Goal: Contribute content: Add original content to the website for others to see

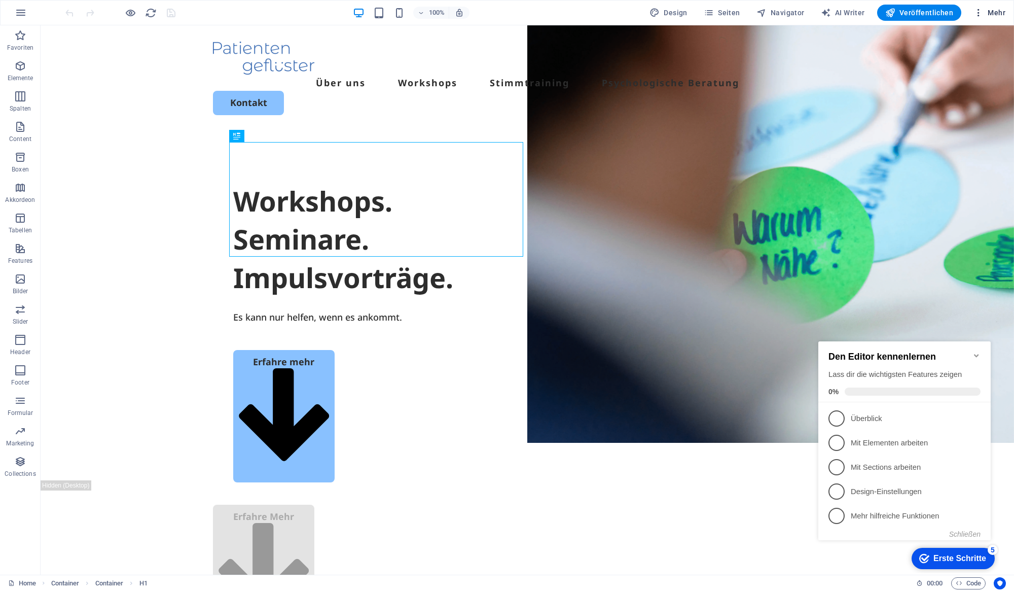
click at [992, 18] on button "Mehr" at bounding box center [989, 13] width 40 height 16
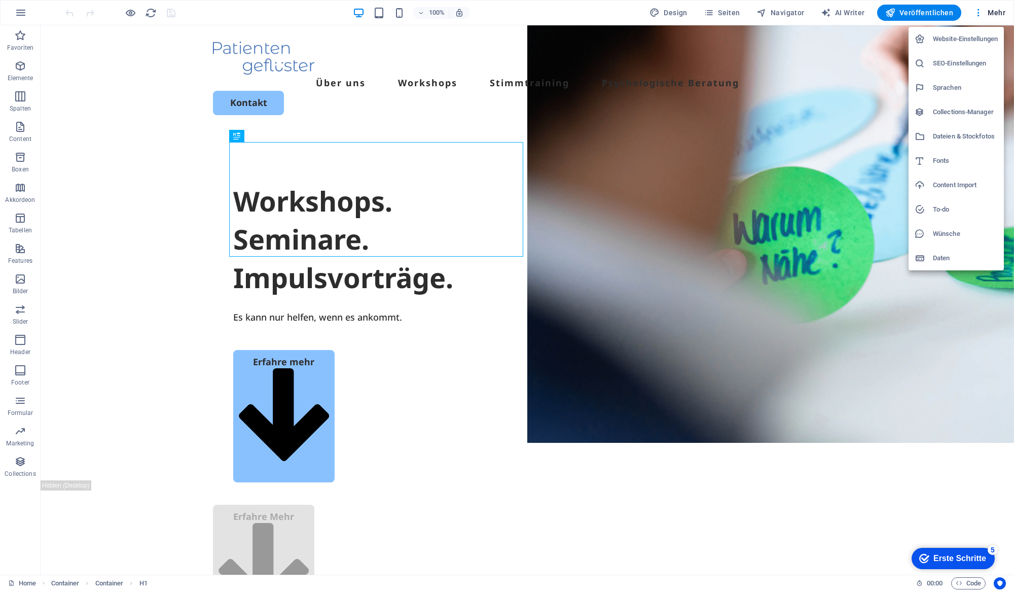
click at [742, 11] on div at bounding box center [507, 295] width 1014 height 591
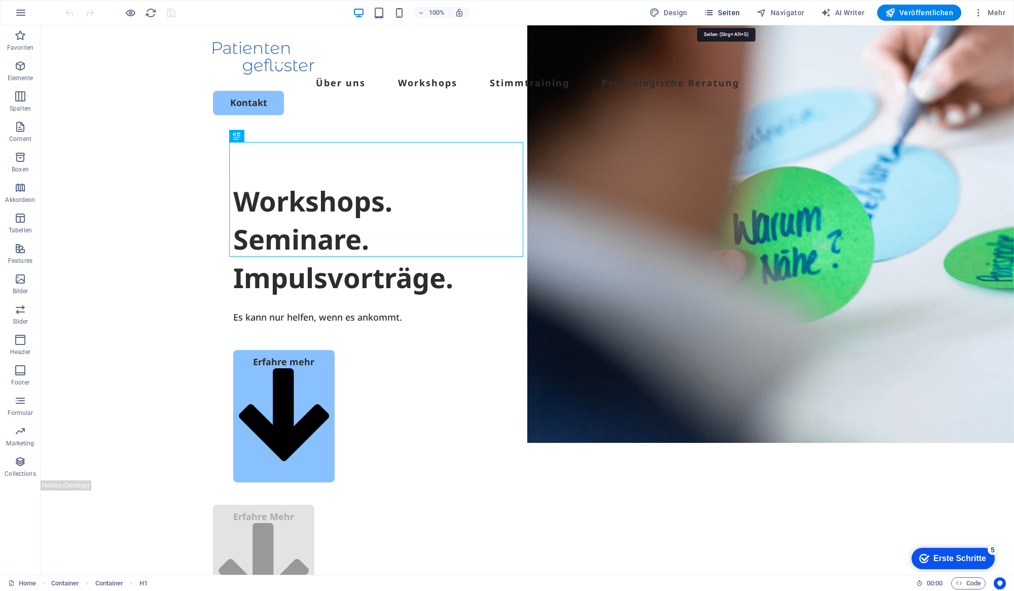
click at [740, 13] on span "Seiten" at bounding box center [722, 13] width 37 height 10
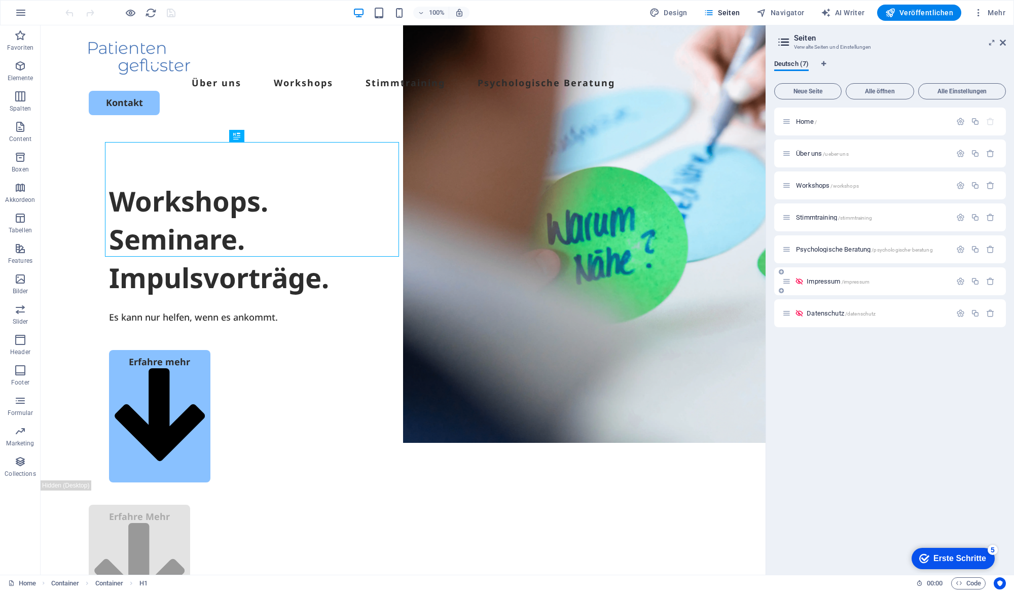
click at [846, 284] on div "Impressum /impressum" at bounding box center [866, 281] width 169 height 12
click at [839, 276] on div "Impressum /impressum" at bounding box center [866, 281] width 169 height 12
click at [837, 278] on span "Impressum /impressum" at bounding box center [838, 281] width 63 height 8
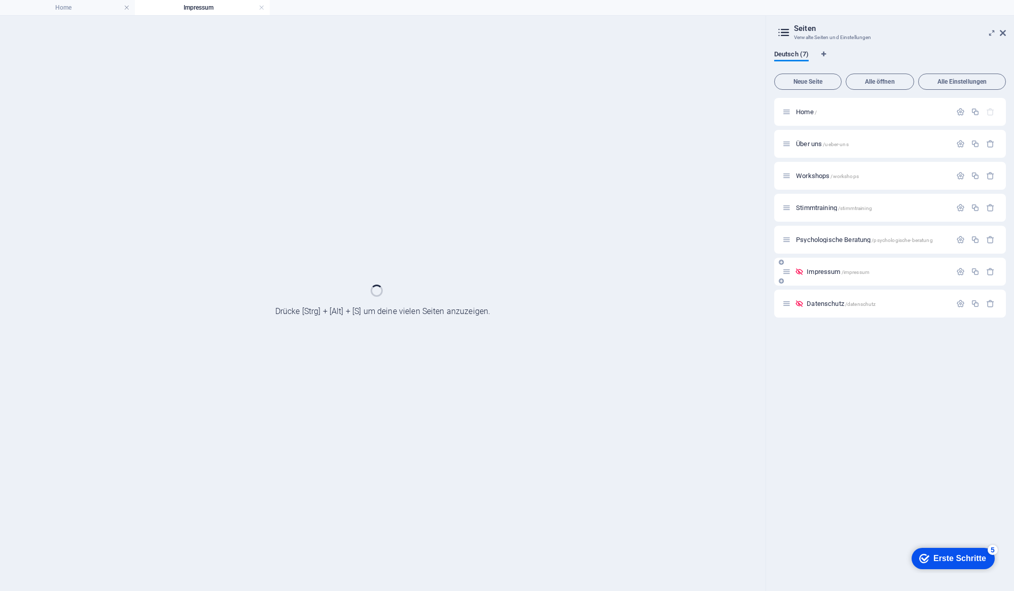
click at [837, 278] on div "Home / Über uns /ueber-uns Workshops /workshops Stimmtraining /stimmtraining Ps…" at bounding box center [890, 208] width 232 height 220
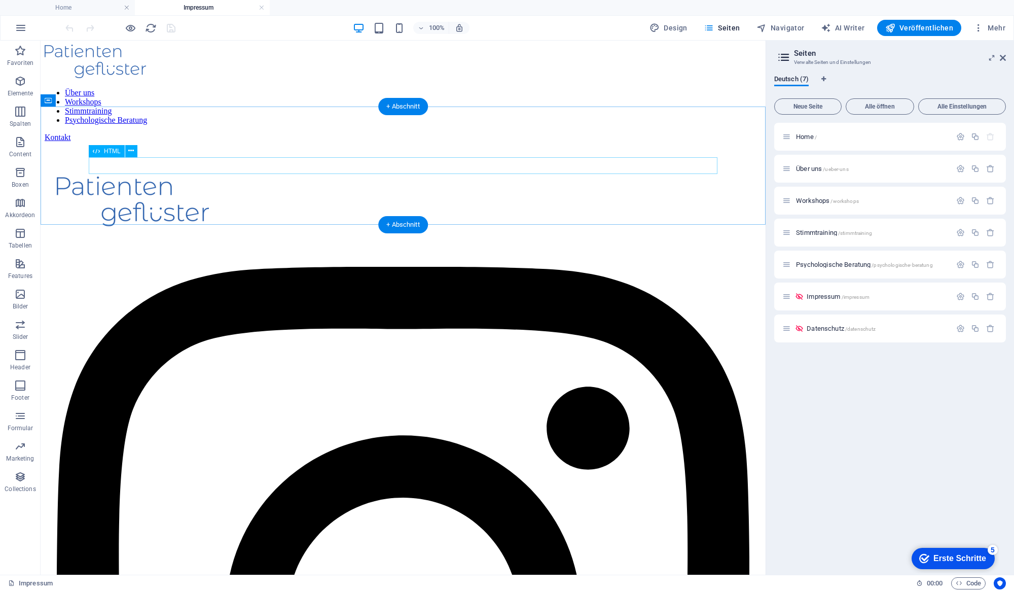
click at [402, 142] on div at bounding box center [403, 142] width 717 height 0
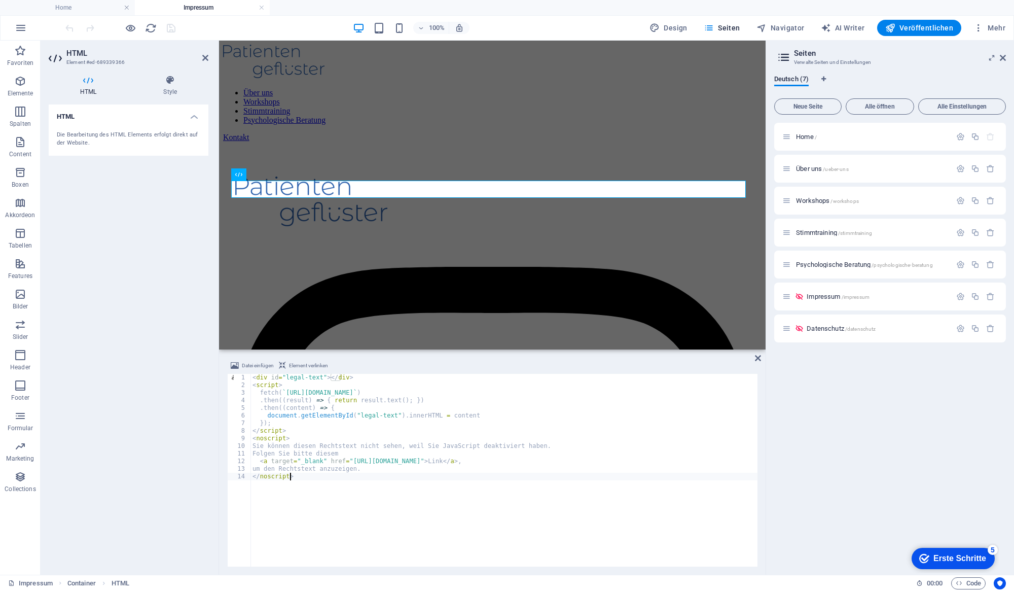
click at [395, 494] on div "< div id = "legal-text" > </ div > < script > fetch ( ` [URL][DOMAIN_NAME] ` ) …" at bounding box center [503, 478] width 507 height 208
type textarea "um den Rechtstext anzuzeigen. </noscript>"
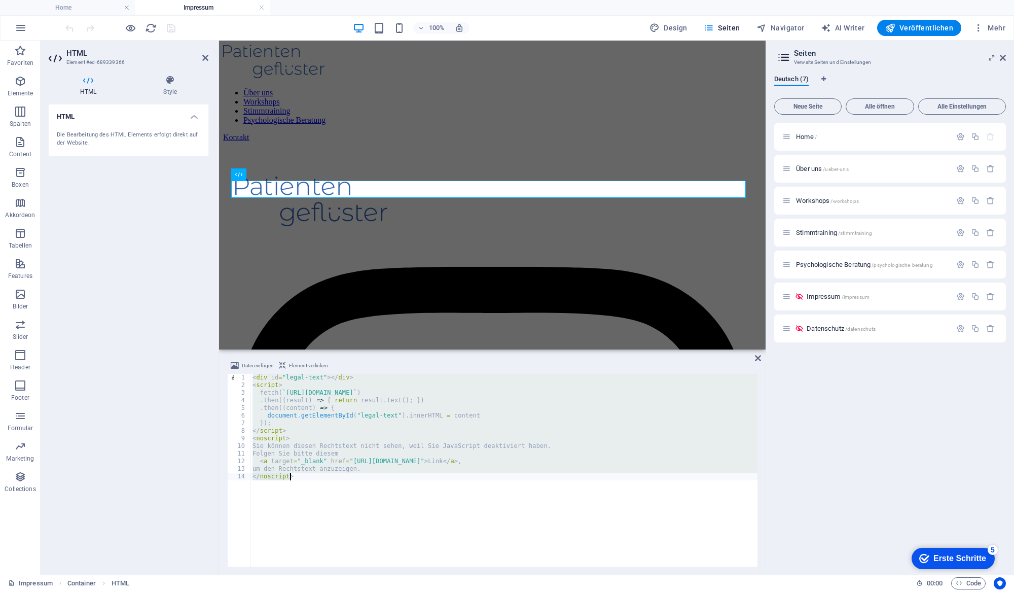
click at [751, 357] on div "Datei einfügen Element verlinken um den Rechtstext anzuzeigen. </noscript> 1 2 …" at bounding box center [492, 462] width 547 height 223
click at [755, 359] on icon at bounding box center [758, 358] width 6 height 8
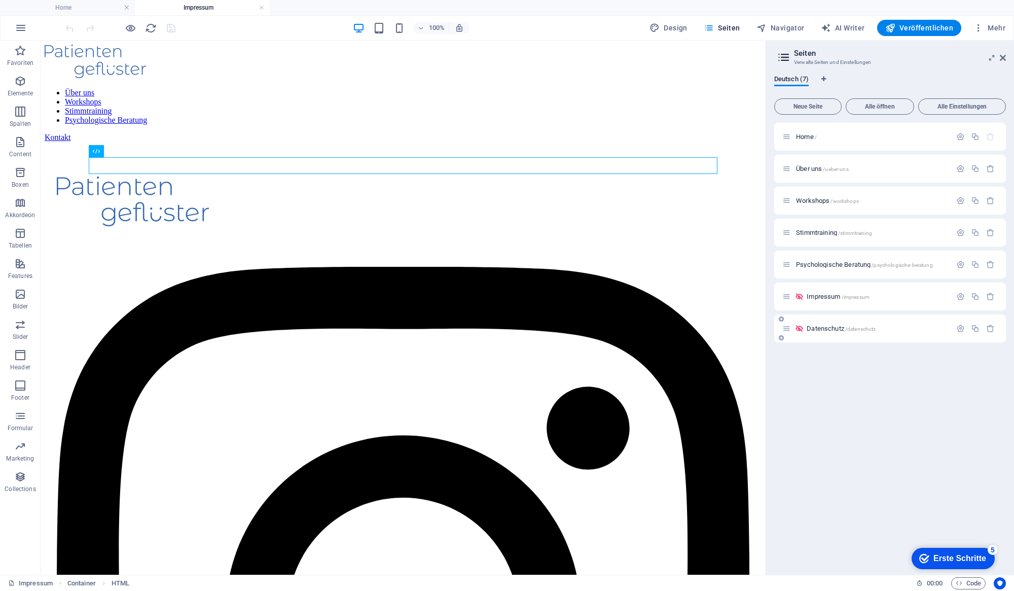
click at [845, 329] on span "/datenschutz" at bounding box center [860, 329] width 31 height 6
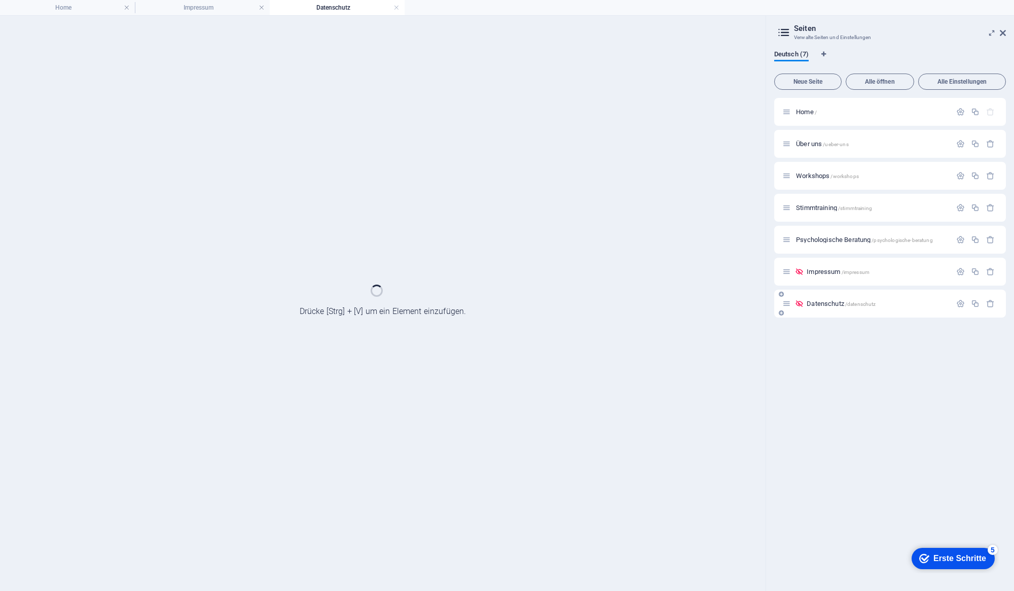
click at [845, 329] on div "Home / Über uns /ueber-uns Workshops /workshops Stimmtraining /stimmtraining Ps…" at bounding box center [890, 340] width 232 height 485
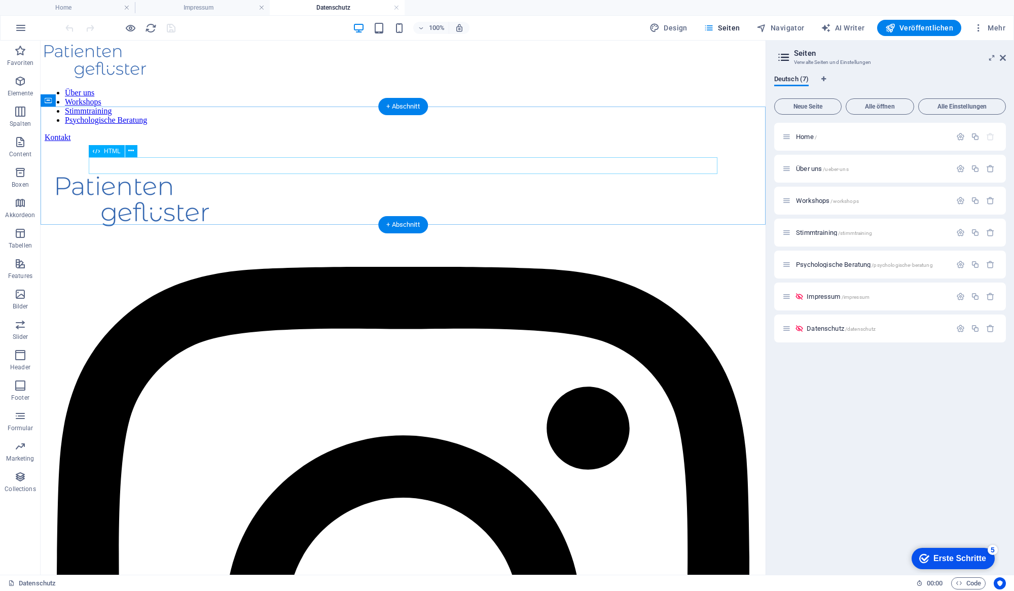
click at [304, 142] on div at bounding box center [403, 142] width 717 height 0
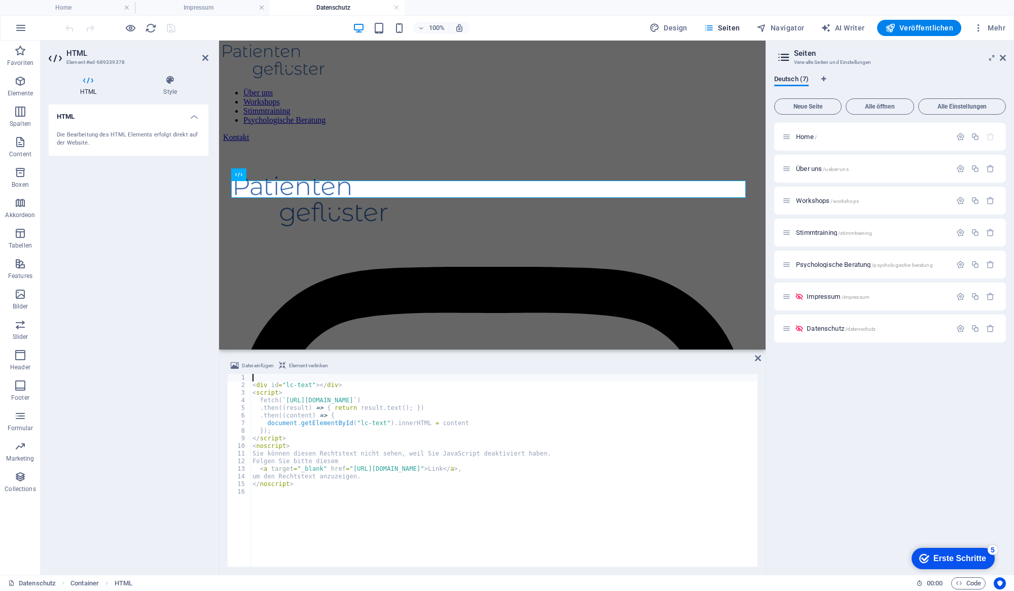
click at [366, 470] on div "< div id = "lc-text" > </ div > < script > fetch ( ` https://app.cockpit.legal/…" at bounding box center [542, 477] width 585 height 206
click at [469, 392] on div "< div id = "legal-text" > </ div > < script > fetch ( ` [URL][DOMAIN_NAME] ` ) …" at bounding box center [503, 477] width 507 height 206
click at [514, 464] on div "< div id = "legal-text" > </ div > < script > fetch ( ` https://api.patientenge…" at bounding box center [503, 478] width 507 height 208
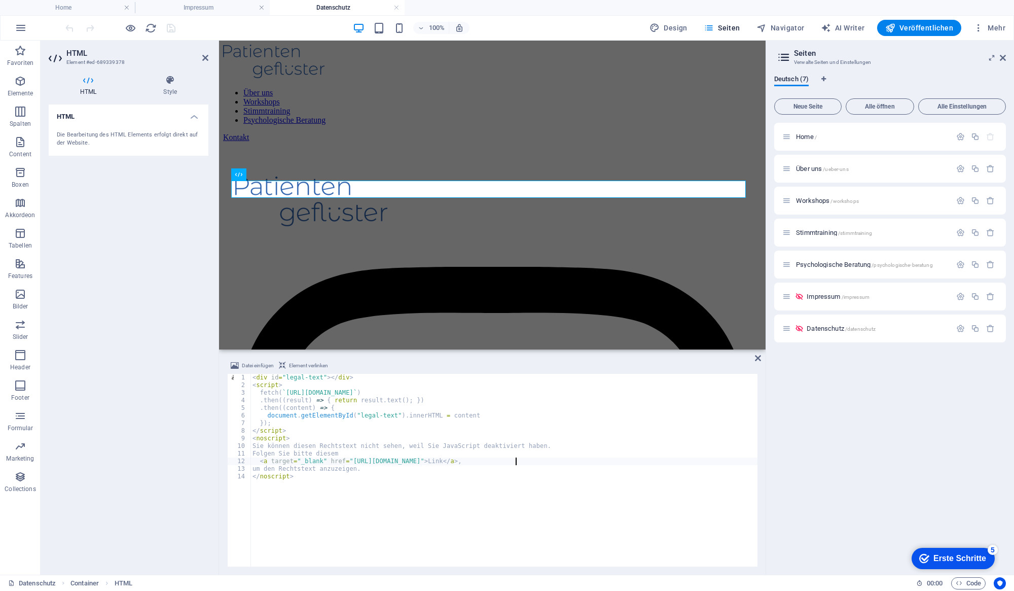
click at [514, 464] on div "< div id = "legal-text" > </ div > < script > fetch ( ` https://api.patientenge…" at bounding box center [503, 478] width 507 height 208
type textarea "<a target="_blank" href="https://api.patientengefluester.de/rechtstexte/datensc…"
click at [759, 358] on icon at bounding box center [758, 358] width 6 height 8
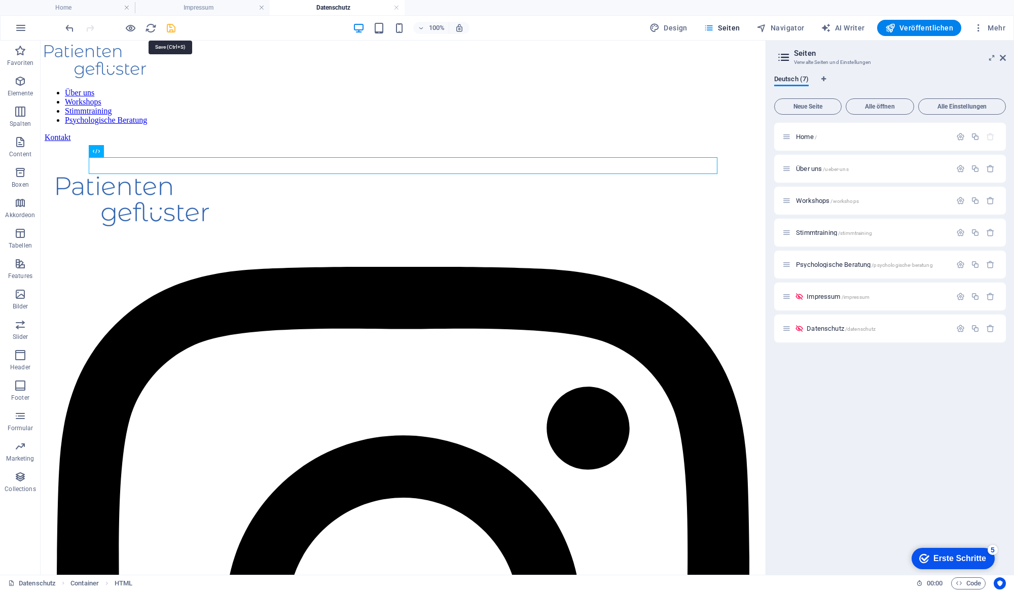
click at [173, 27] on icon "save" at bounding box center [171, 28] width 12 height 12
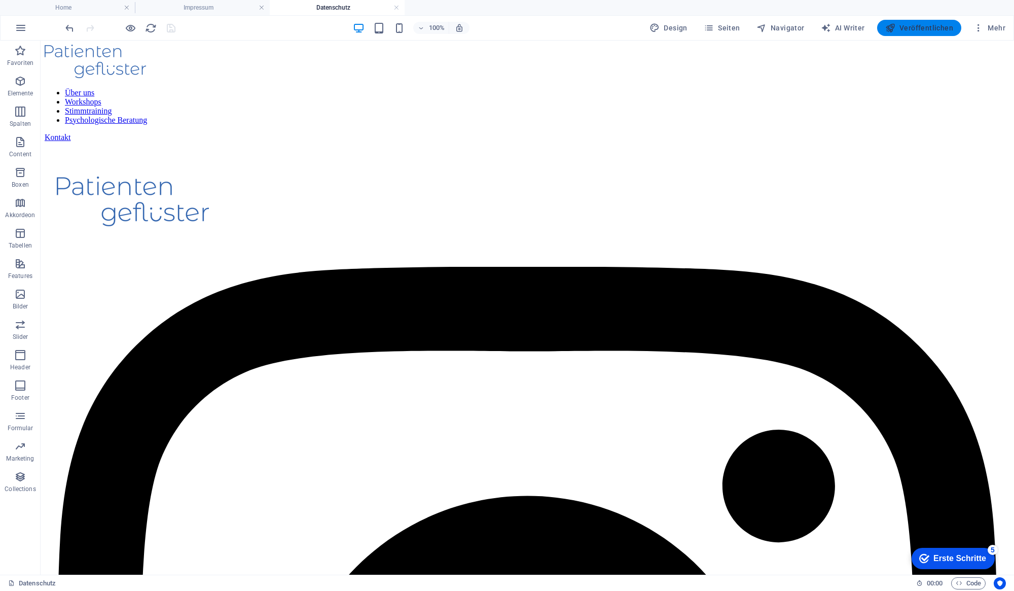
click at [914, 30] on span "Veröffentlichen" at bounding box center [919, 28] width 68 height 10
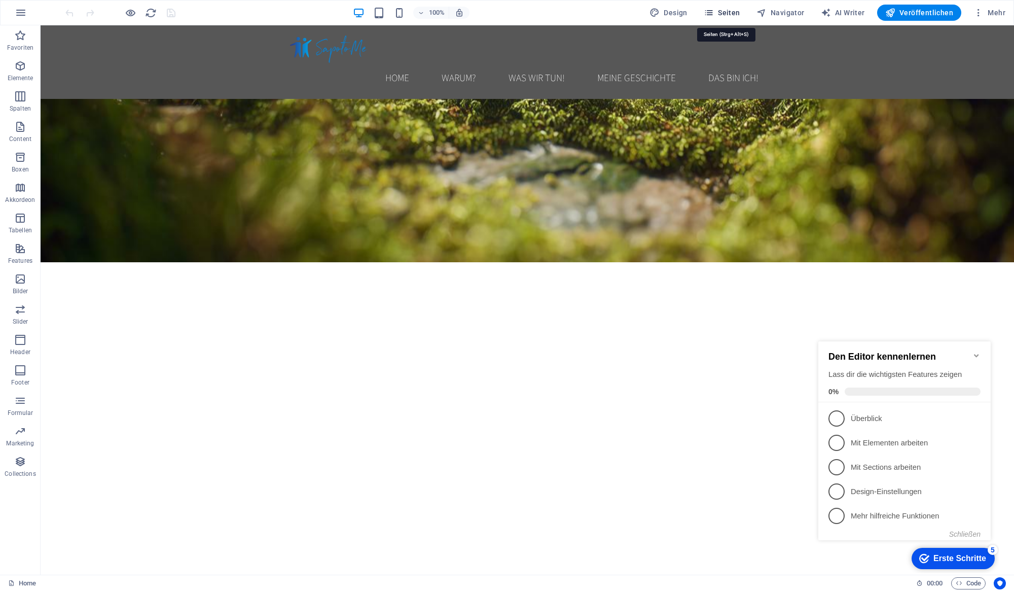
click at [727, 12] on span "Seiten" at bounding box center [722, 13] width 37 height 10
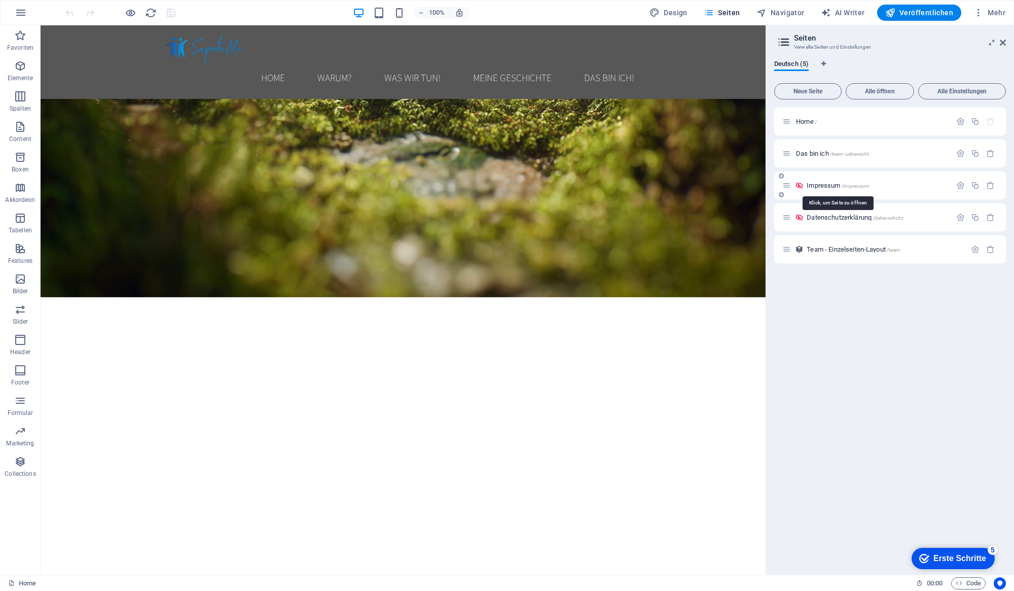
click at [833, 188] on span "Impressum /impressum" at bounding box center [838, 186] width 63 height 8
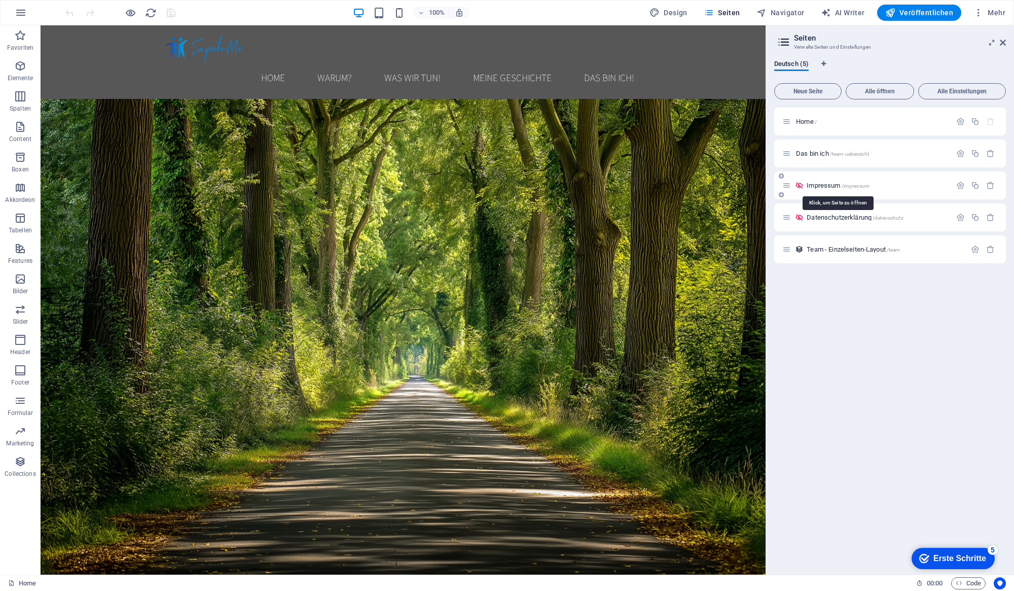
click at [833, 188] on div "Impressum /impressum" at bounding box center [890, 185] width 232 height 28
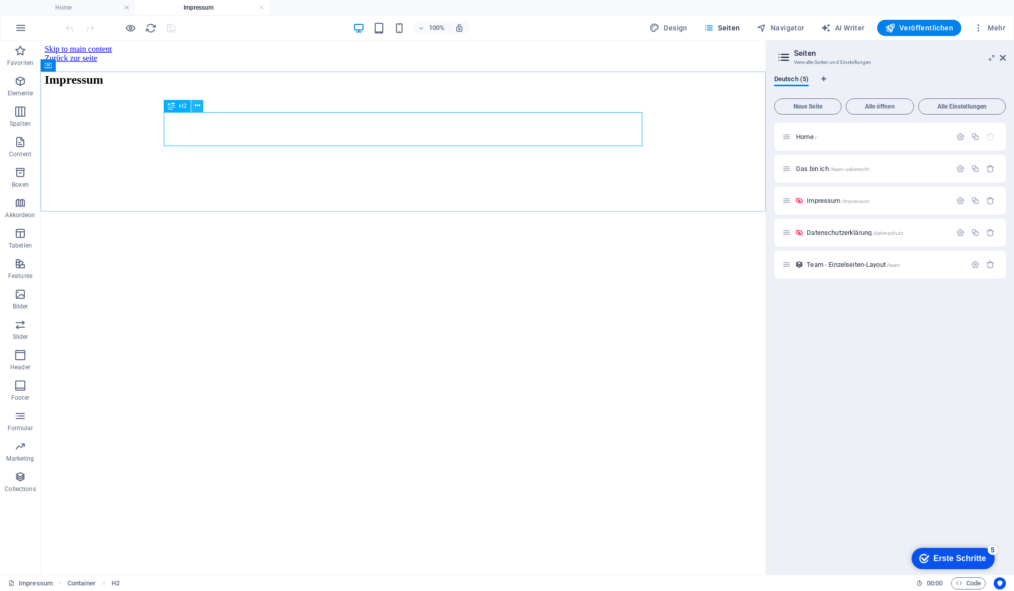
click at [197, 106] on icon at bounding box center [198, 105] width 6 height 11
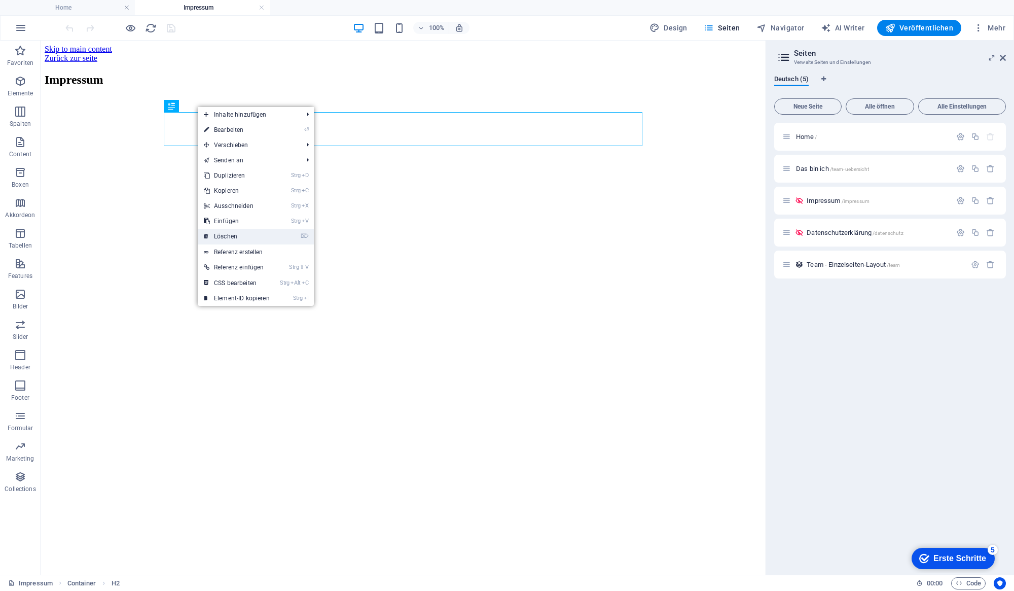
click at [231, 234] on link "⌦ Löschen" at bounding box center [237, 236] width 78 height 15
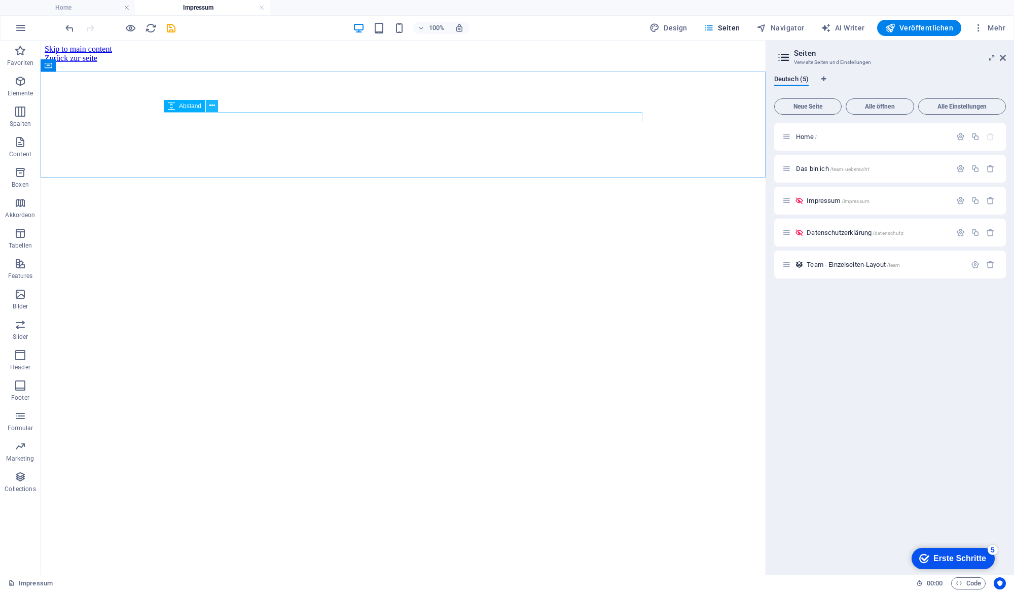
click at [208, 106] on button at bounding box center [212, 106] width 12 height 12
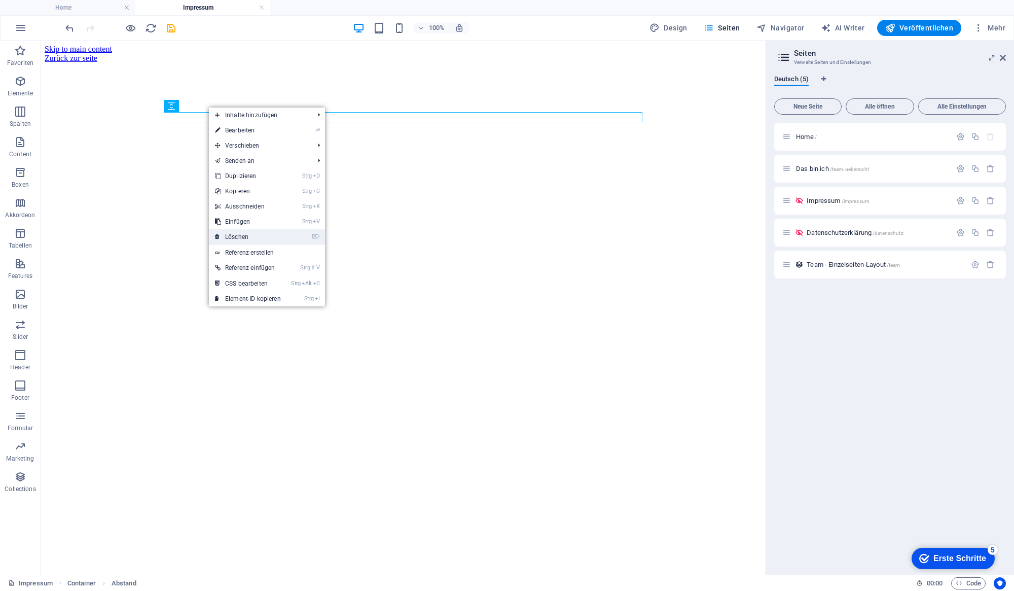
drag, startPoint x: 251, startPoint y: 235, endPoint x: 211, endPoint y: 193, distance: 58.5
click at [251, 235] on link "⌦ Löschen" at bounding box center [248, 236] width 78 height 15
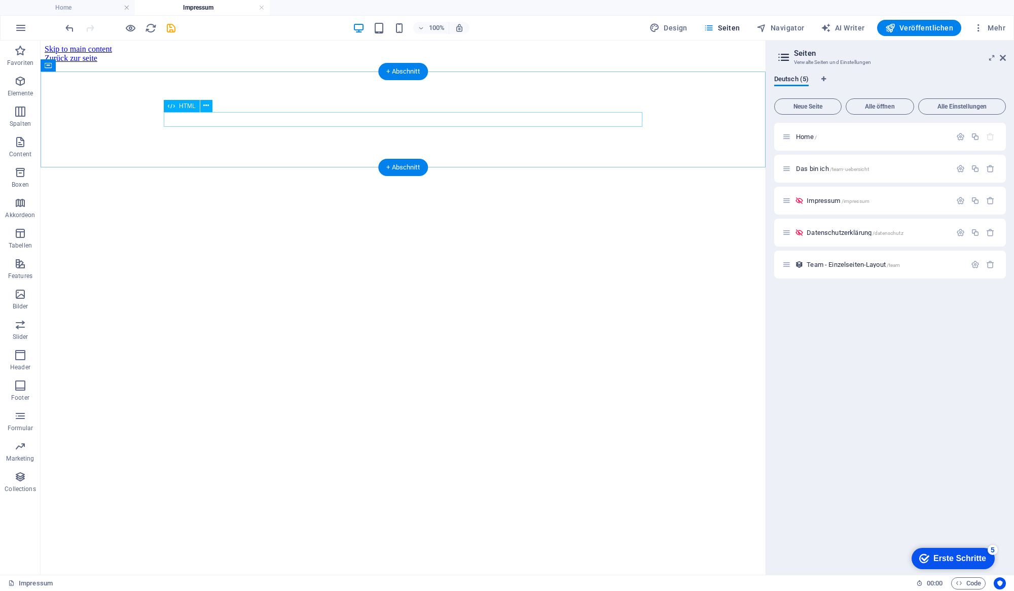
click at [217, 63] on div at bounding box center [403, 63] width 717 height 0
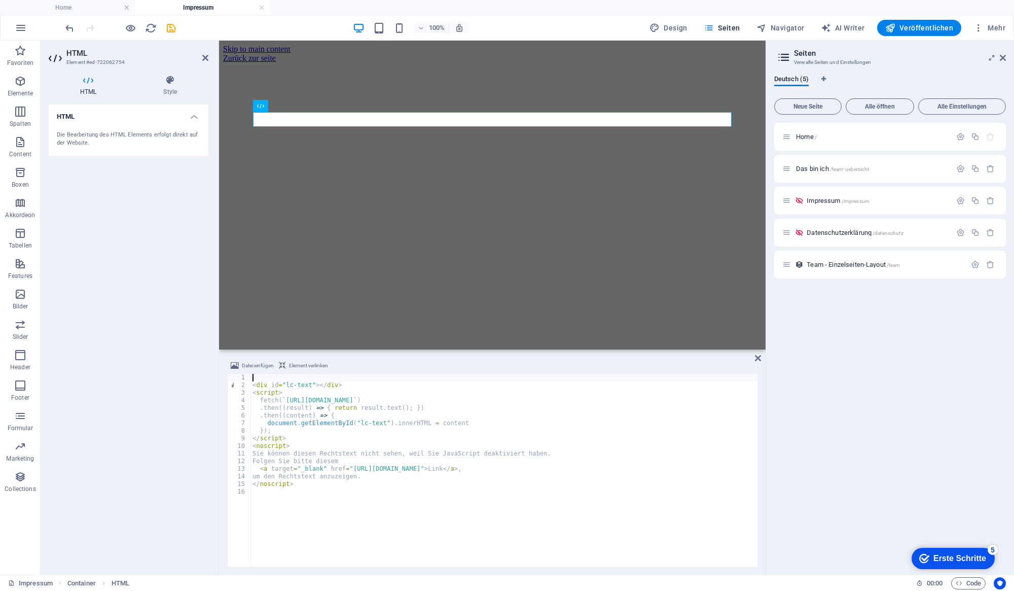
click at [356, 475] on div "< div id = "lc-text" > </ div > < script > fetch ( ` [URL][DOMAIN_NAME] ` ) . t…" at bounding box center [542, 477] width 585 height 206
drag, startPoint x: 326, startPoint y: 393, endPoint x: 400, endPoint y: 394, distance: 74.0
click at [400, 394] on div "< div id = "legal-text" > </ div > < script > fetch ( ` [URL][DOMAIN_NAME] ` ) …" at bounding box center [503, 477] width 507 height 206
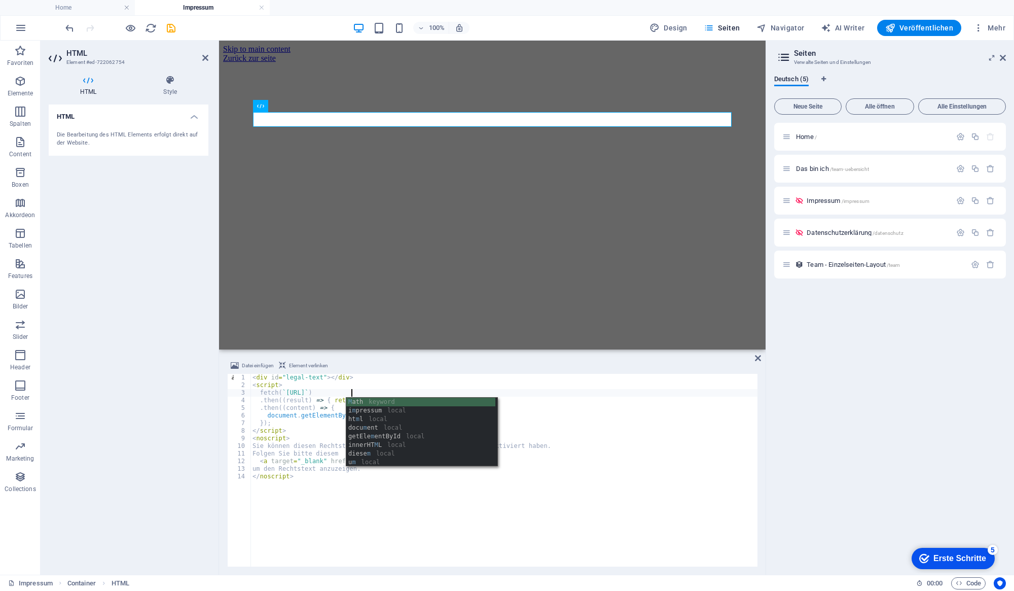
scroll to position [0, 8]
click at [295, 507] on div "< div id = "legal-text" > </ div > < script > fetch ( ` [URL][DOMAIN_NAME] ` ) …" at bounding box center [503, 478] width 507 height 208
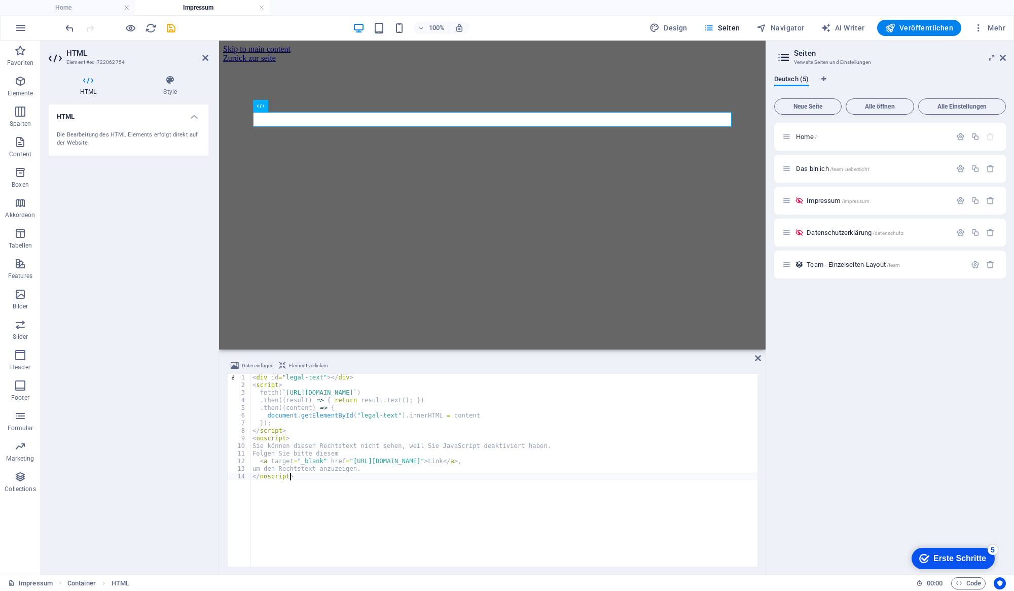
scroll to position [0, 3]
drag, startPoint x: 387, startPoint y: 462, endPoint x: 461, endPoint y: 462, distance: 74.0
click at [461, 462] on div "< div id = "legal-text" > </ div > < script > fetch ( ` [URL][DOMAIN_NAME] ` ) …" at bounding box center [503, 478] width 507 height 208
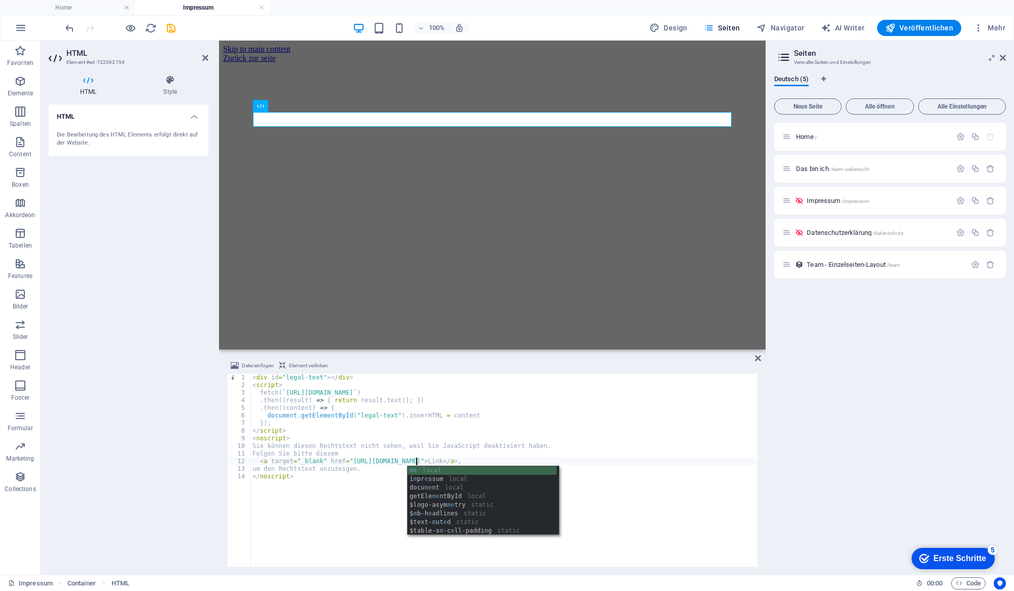
click at [573, 439] on div "< div id = "legal-text" > </ div > < script > fetch ( ` [URL][DOMAIN_NAME] ` ) …" at bounding box center [503, 478] width 507 height 208
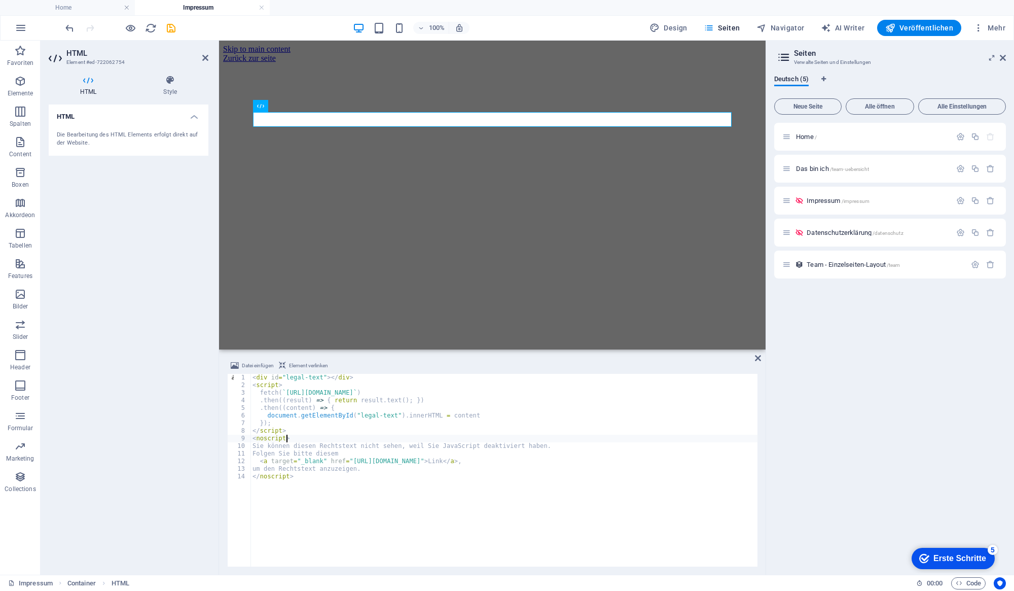
scroll to position [0, 2]
click at [502, 495] on div "< div id = "legal-text" > </ div > < script > fetch ( ` [URL][DOMAIN_NAME] ` ) …" at bounding box center [503, 478] width 507 height 208
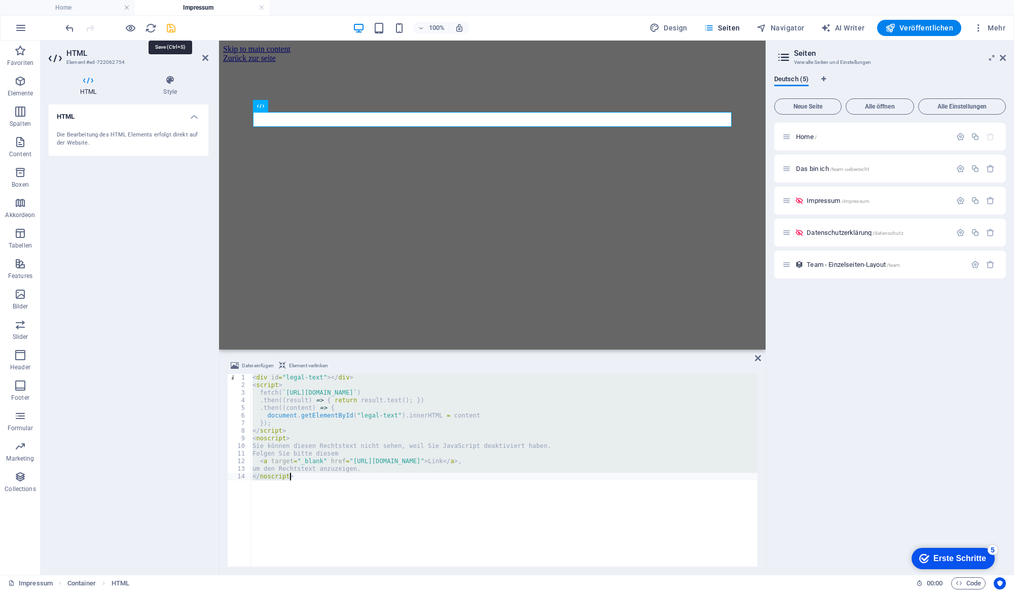
type textarea "um den Rechtstext anzuzeigen. </noscript>"
click at [169, 26] on icon "save" at bounding box center [171, 28] width 12 height 12
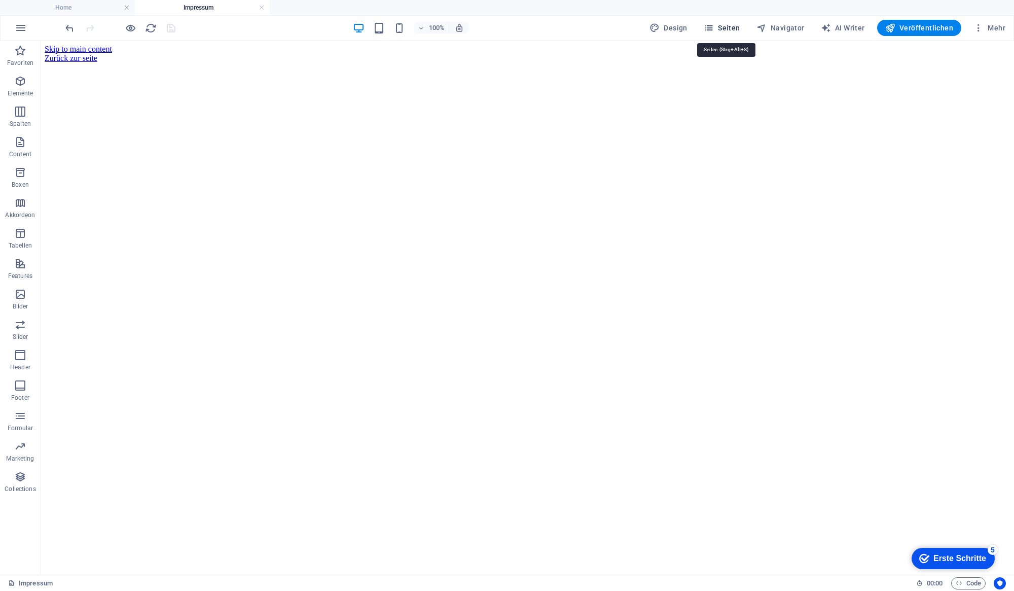
click at [714, 26] on icon "button" at bounding box center [709, 28] width 10 height 10
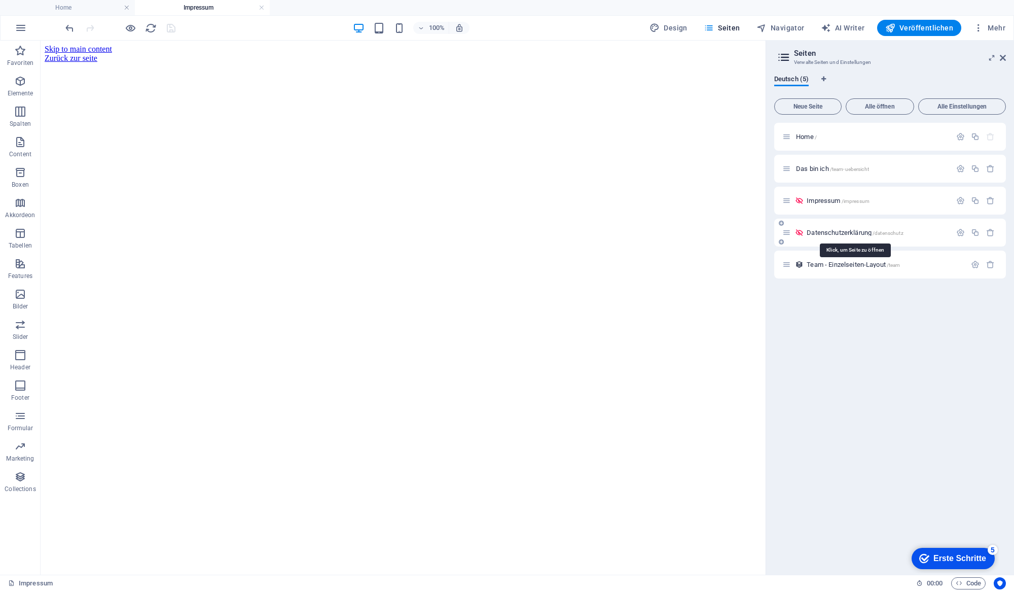
click at [867, 233] on span "Datenschutzerklärung /datenschutz" at bounding box center [855, 233] width 96 height 8
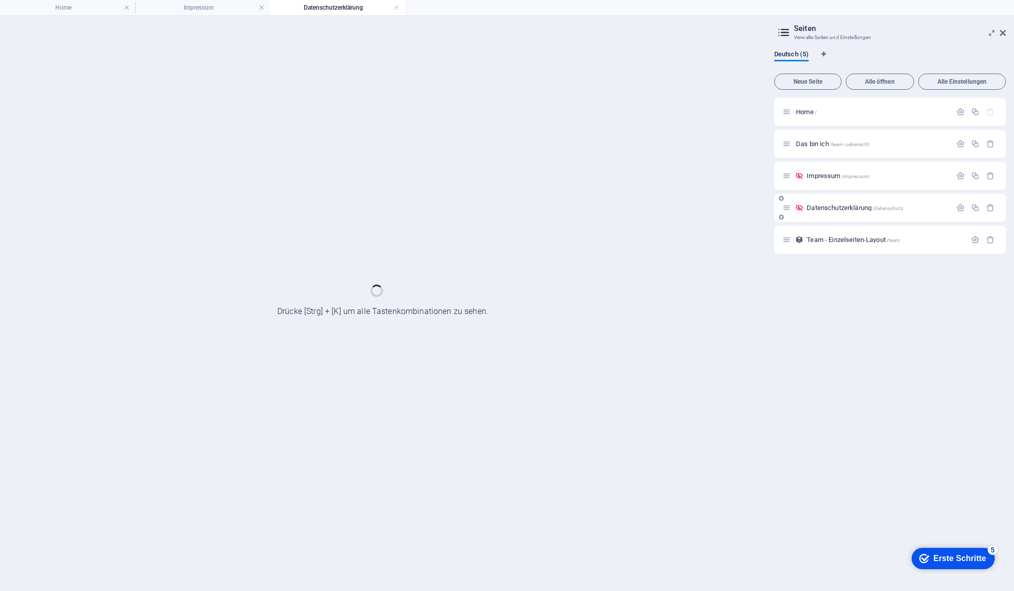
click at [867, 233] on div "Team - Einzelseiten-Layout /team" at bounding box center [890, 240] width 232 height 28
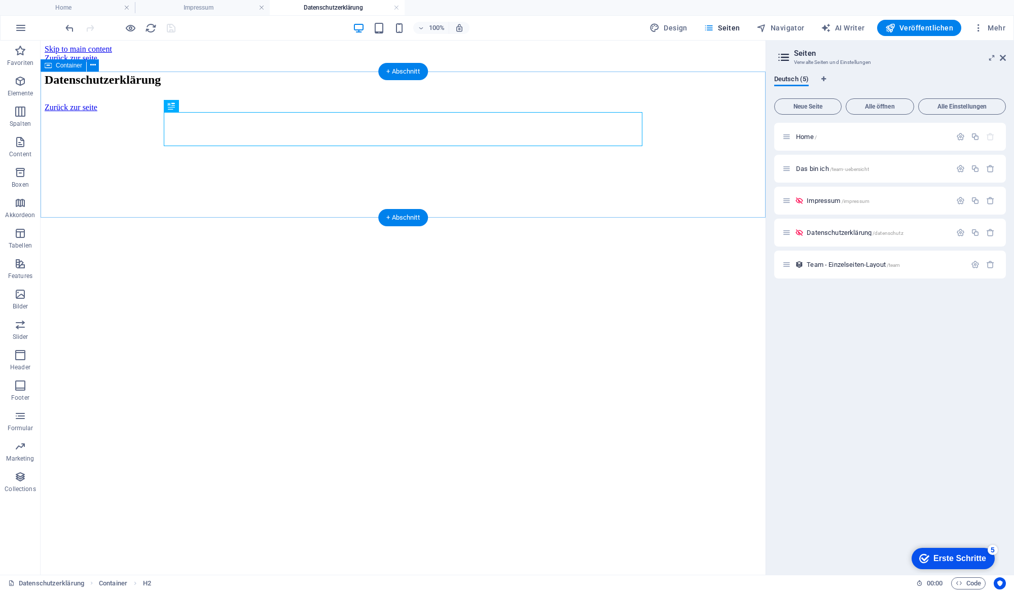
scroll to position [0, 0]
click at [233, 103] on div at bounding box center [403, 103] width 717 height 0
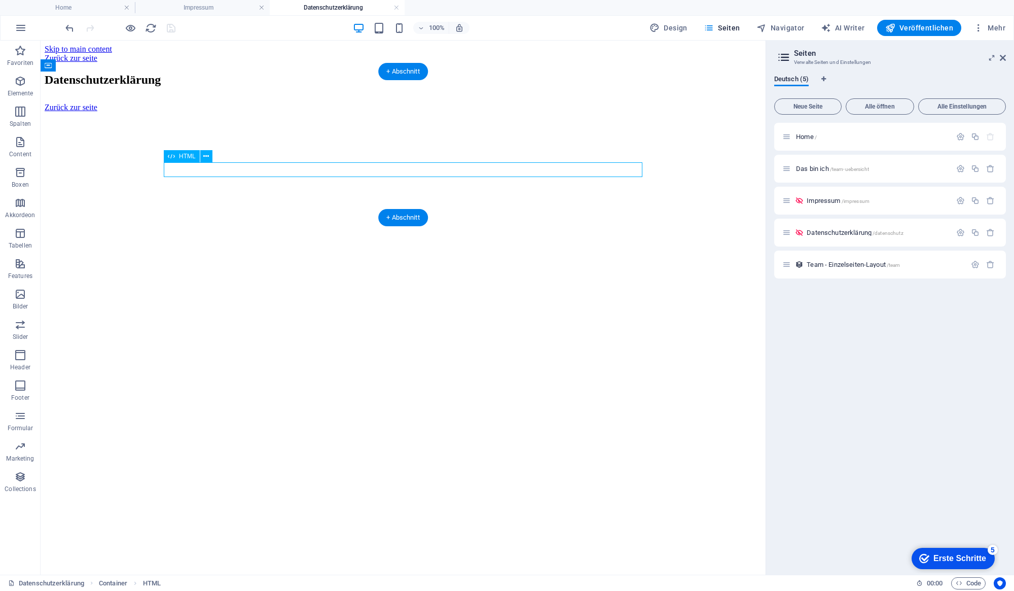
click at [233, 103] on div at bounding box center [403, 103] width 717 height 0
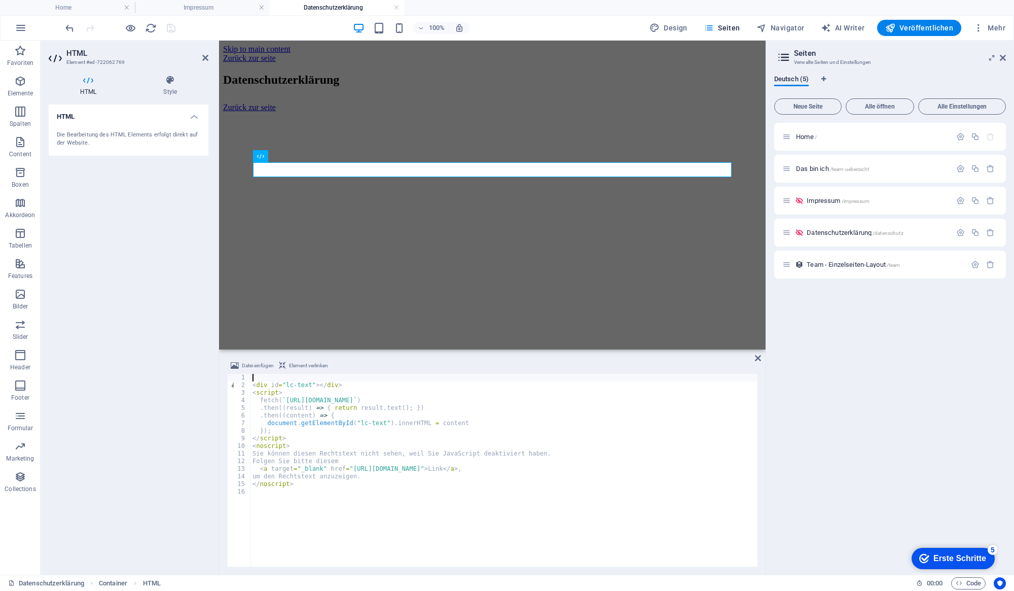
click at [368, 548] on div "< div id = "lc-text" > </ div > < script > fetch ( ` [URL][DOMAIN_NAME] ` ) . t…" at bounding box center [542, 477] width 585 height 206
click at [409, 394] on div "< div id = "legal-text" > </ div > < script > fetch ( ` [URL][DOMAIN_NAME] ` ) …" at bounding box center [503, 477] width 507 height 206
click at [481, 459] on div "< div id = "legal-text" > </ div > < script > fetch ( ` [URL][DOMAIN_NAME] ` ) …" at bounding box center [503, 478] width 507 height 208
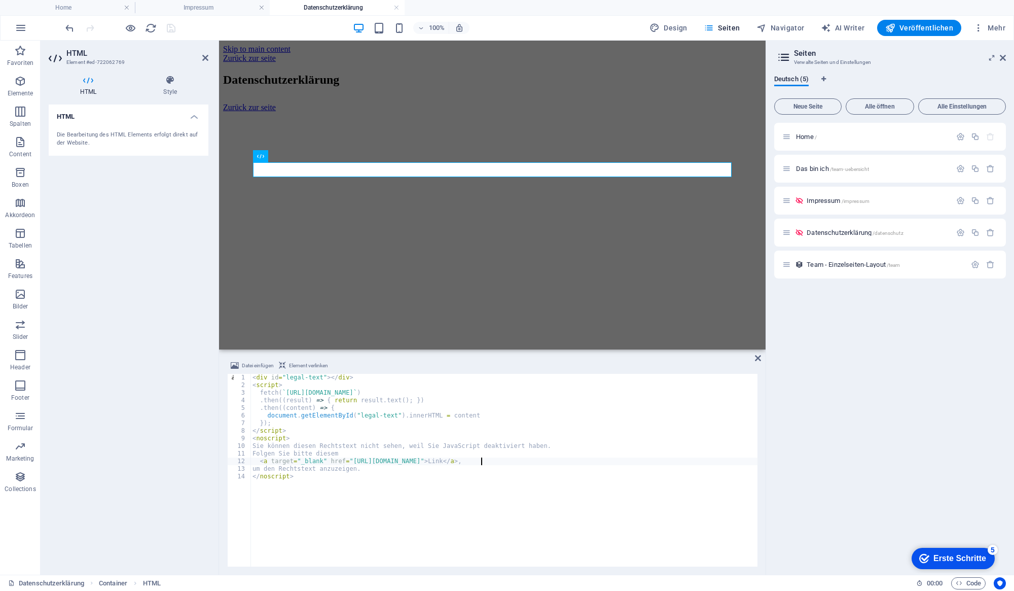
click at [481, 459] on div "< div id = "legal-text" > </ div > < script > fetch ( ` [URL][DOMAIN_NAME] ` ) …" at bounding box center [503, 478] width 507 height 208
type textarea "<a target="_blank" href="[URL][DOMAIN_NAME]">Link</a>,"
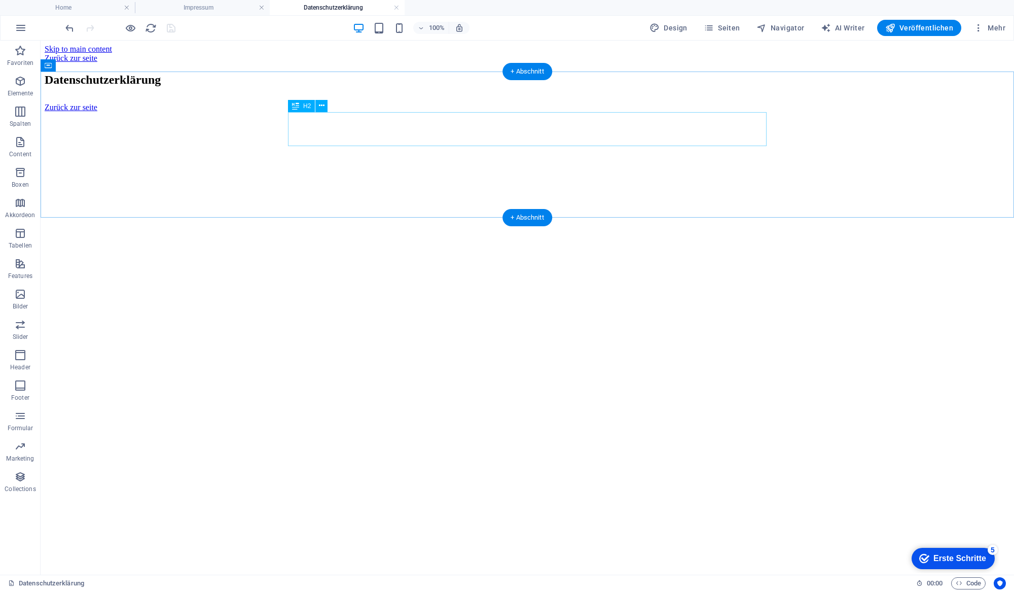
click at [359, 87] on div "Datenschutzerklärung" at bounding box center [527, 80] width 965 height 14
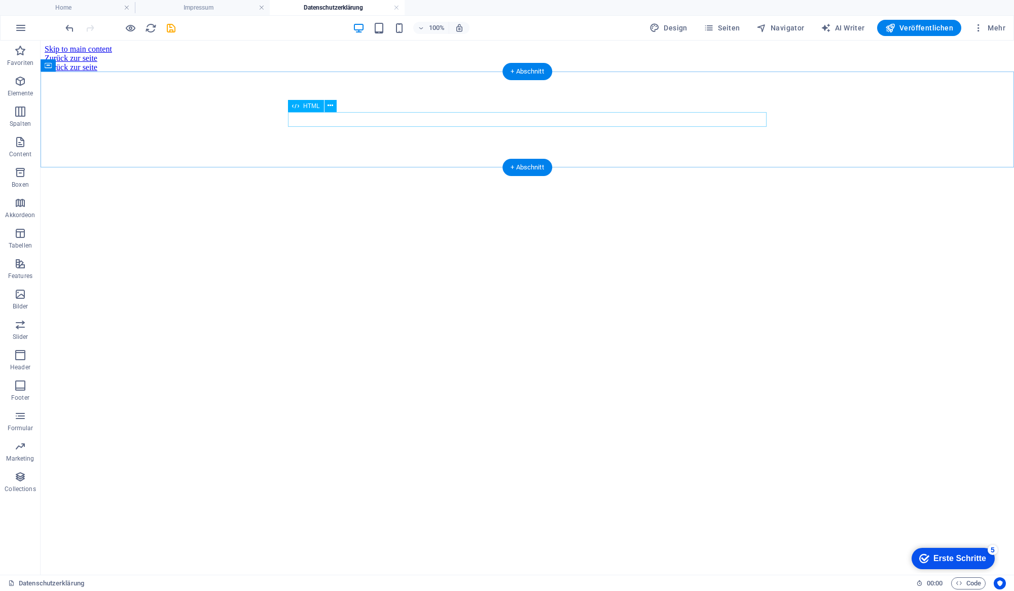
click at [344, 63] on div at bounding box center [527, 63] width 965 height 0
click at [338, 63] on div at bounding box center [527, 63] width 965 height 0
click at [368, 63] on div at bounding box center [527, 63] width 965 height 0
click at [169, 29] on icon "save" at bounding box center [171, 28] width 12 height 12
click at [911, 31] on span "Veröffentlichen" at bounding box center [919, 28] width 68 height 10
